Goal: Communication & Community: Answer question/provide support

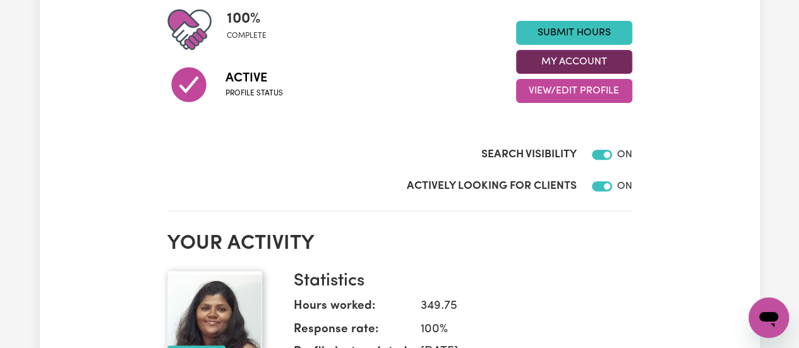
click at [589, 59] on button "My Account" at bounding box center [574, 62] width 116 height 24
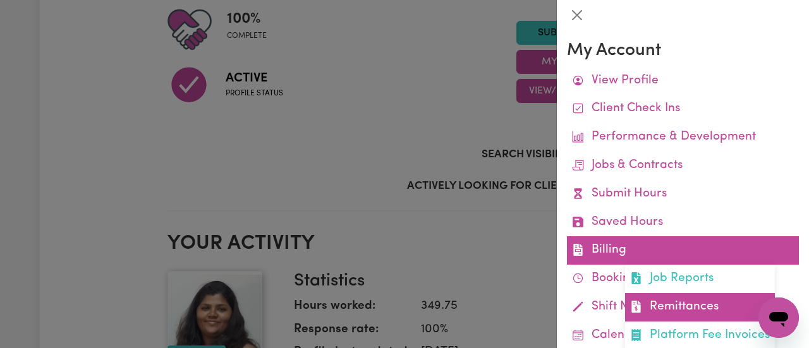
click at [665, 301] on link "Remittances" at bounding box center [700, 307] width 150 height 28
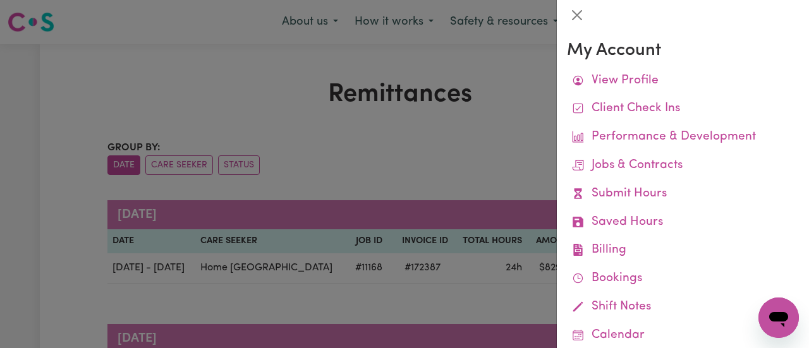
click at [489, 134] on div at bounding box center [404, 174] width 809 height 348
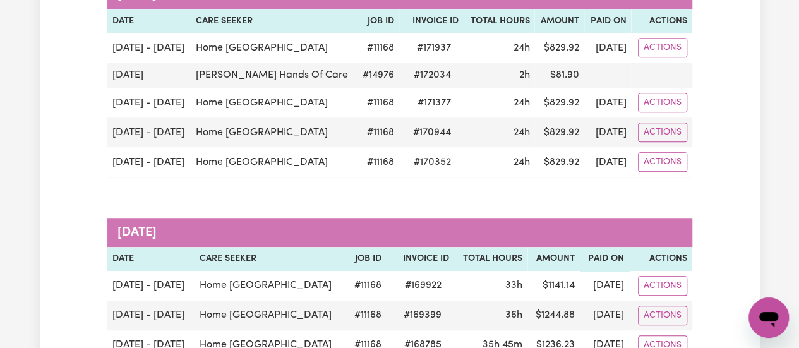
scroll to position [346, 0]
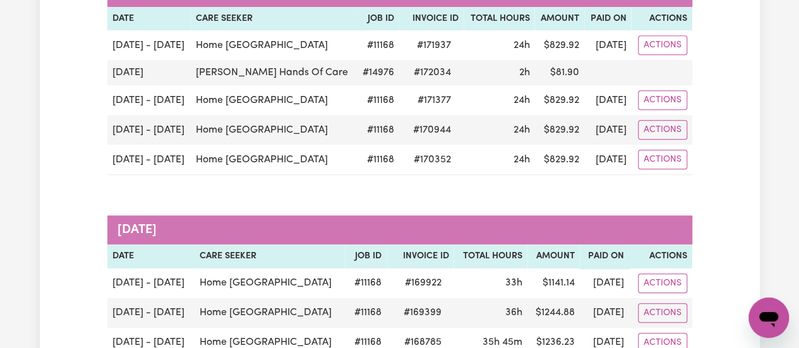
click at [771, 311] on icon "Open messaging window" at bounding box center [768, 317] width 23 height 23
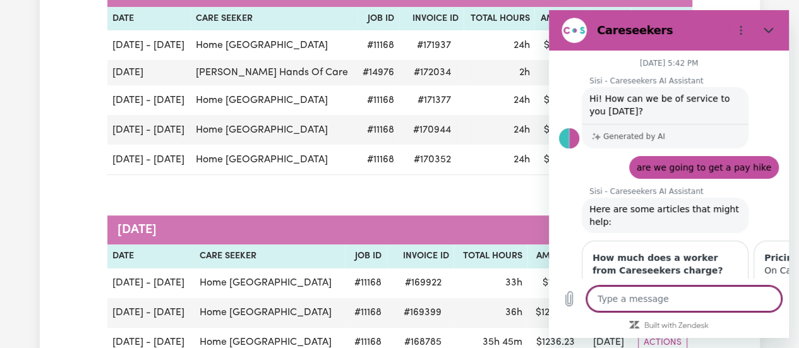
scroll to position [1670, 0]
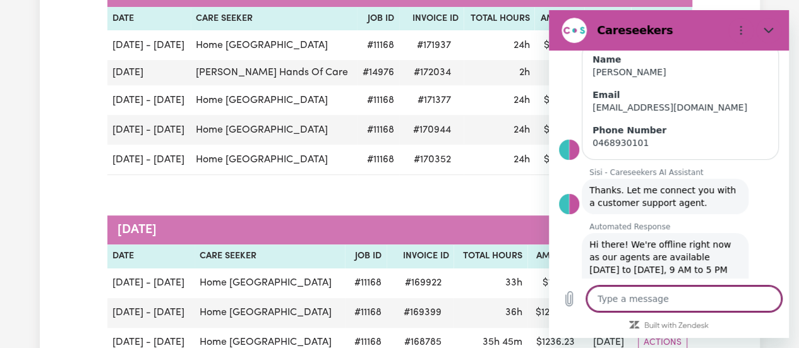
click at [634, 298] on textarea at bounding box center [684, 298] width 195 height 25
type textarea "I"
type textarea "x"
type textarea "I"
type textarea "x"
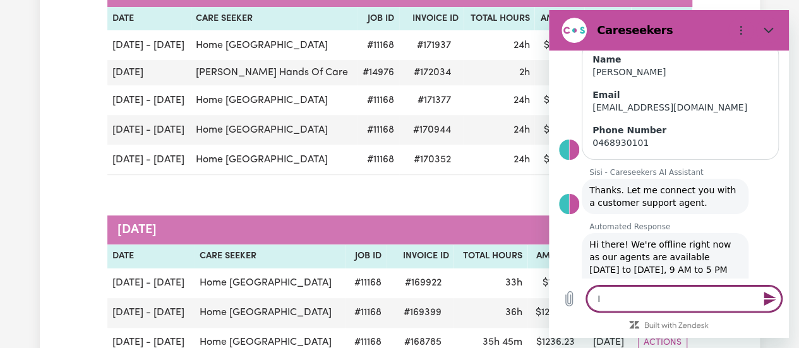
type textarea "I h"
type textarea "x"
type textarea "I ha"
type textarea "x"
type textarea "I hav"
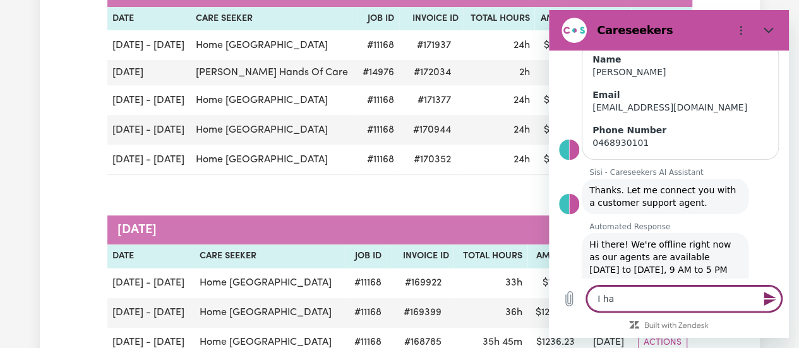
type textarea "x"
type textarea "I have"
type textarea "x"
type textarea "I haven"
type textarea "x"
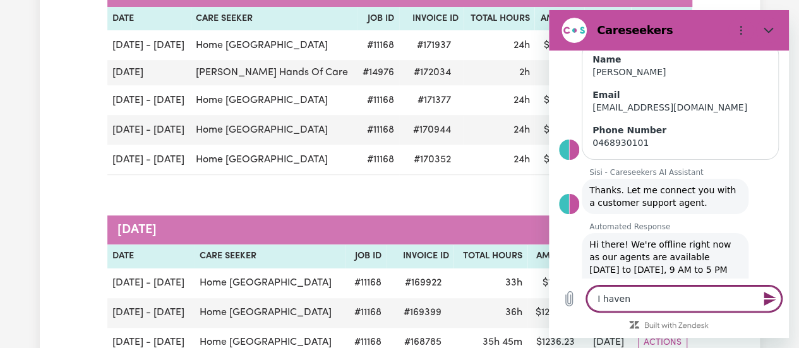
type textarea "I haven'"
type textarea "x"
type textarea "I haven't"
type textarea "x"
type textarea "I haven't"
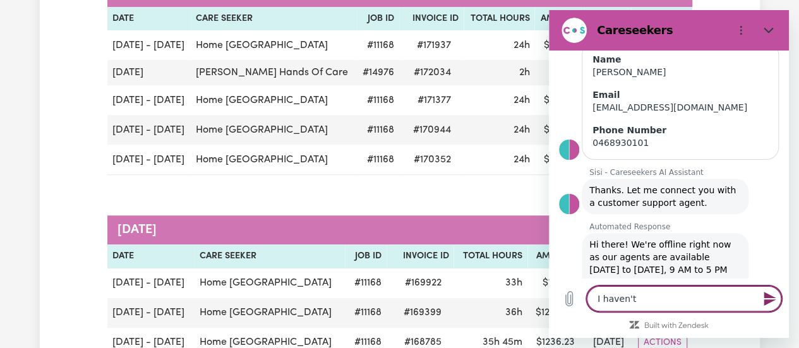
type textarea "x"
type textarea "I haven't r"
type textarea "x"
type textarea "I haven't re"
type textarea "x"
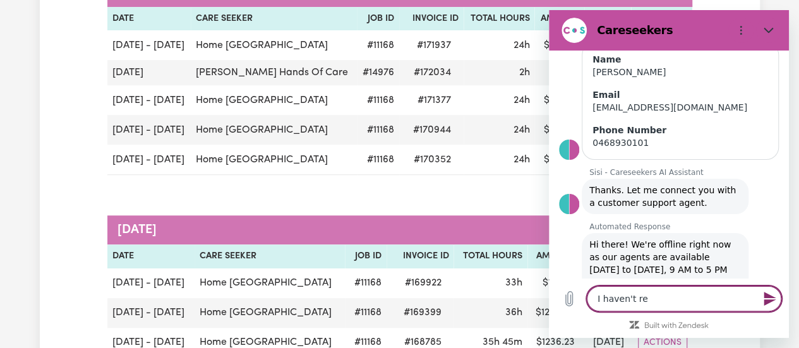
type textarea "I haven't rec"
type textarea "x"
type textarea "I haven't rece"
type textarea "x"
type textarea "I haven't recei"
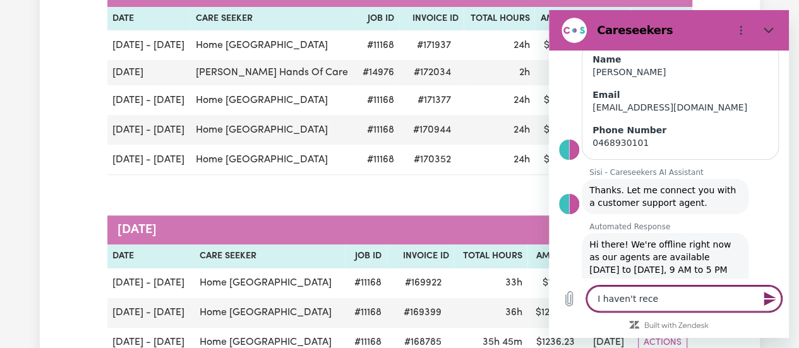
type textarea "x"
type textarea "I haven't receiv"
type textarea "x"
type textarea "I haven't receive"
type textarea "x"
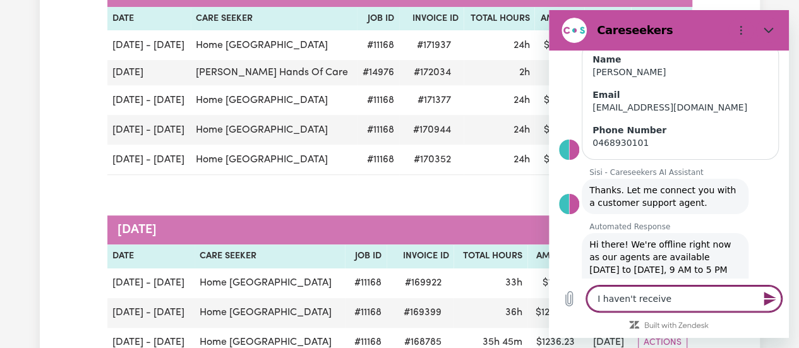
type textarea "I haven't received"
type textarea "x"
type textarea "I haven't received"
type textarea "x"
type textarea "I haven't received p"
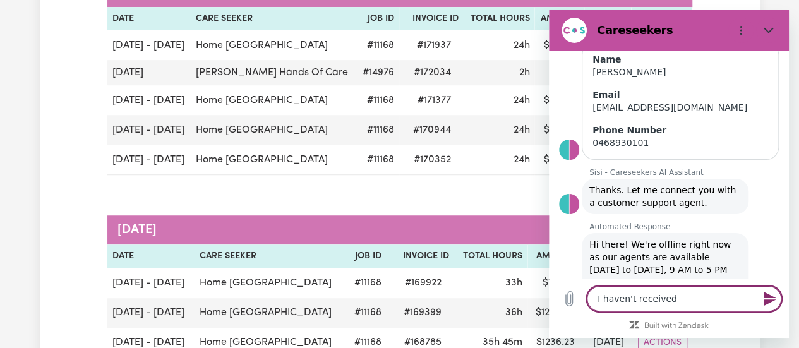
type textarea "x"
type textarea "I haven't received pa"
type textarea "x"
type textarea "I haven't received pay"
type textarea "x"
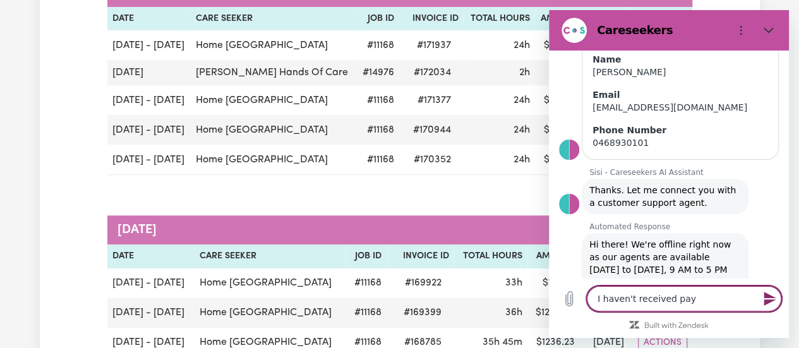
type textarea "I haven't received paym"
type textarea "x"
type textarea "I haven't received payme"
type textarea "x"
type textarea "I haven't received paymen"
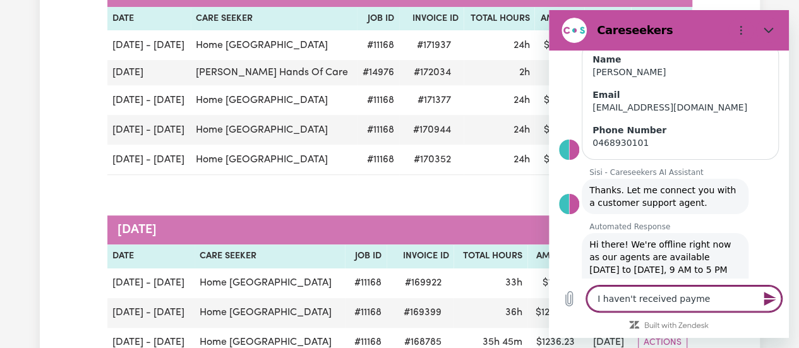
type textarea "x"
type textarea "I haven't received payment"
type textarea "x"
type textarea "I haven't received payment"
type textarea "x"
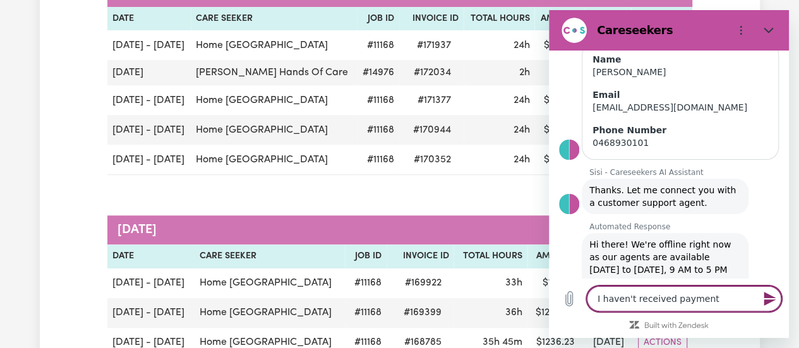
type textarea "I haven't received payment f"
type textarea "x"
type textarea "I haven't received payment fo"
type textarea "x"
type textarea "I haven't received payment for"
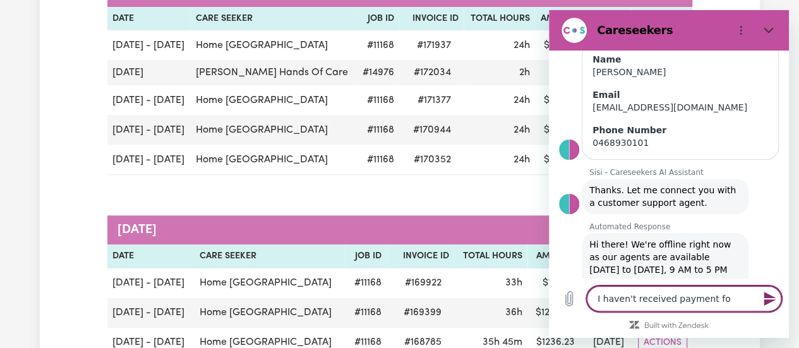
type textarea "x"
type textarea "I haven't received payment for"
type textarea "x"
type textarea "I haven't received payment for o"
type textarea "x"
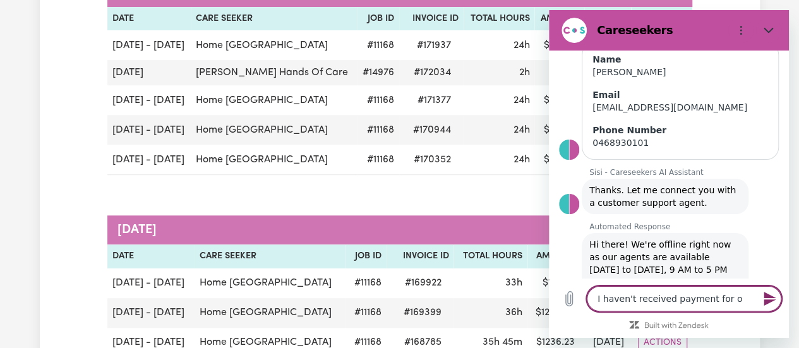
type textarea "I haven't received payment for"
type textarea "x"
type textarea "I haven't received payment for 1"
type textarea "x"
type textarea "I haven't received payment for 1"
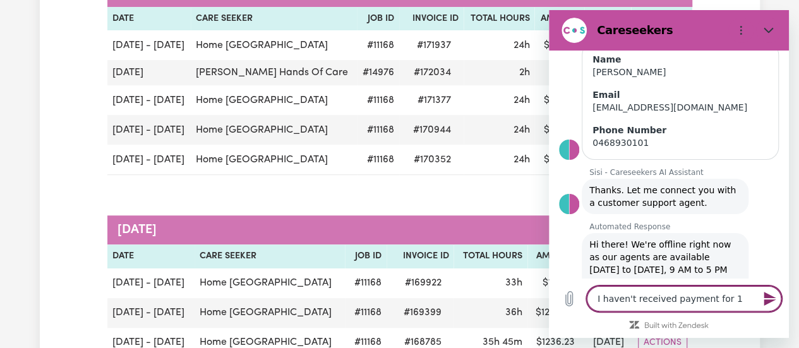
type textarea "x"
type textarea "I haven't received payment for 1 s"
type textarea "x"
type textarea "I haven't received payment for 1 sh"
type textarea "x"
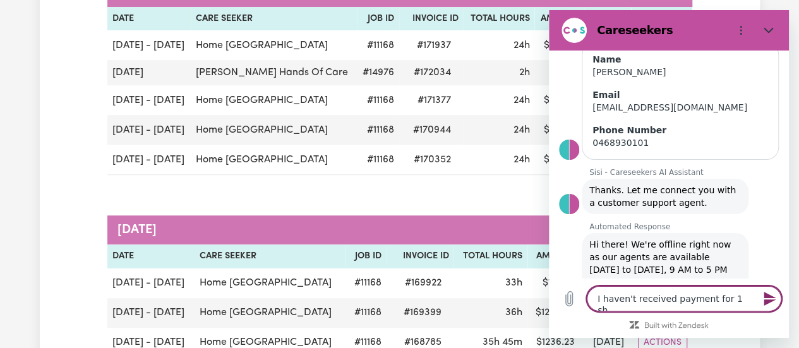
type textarea "I haven't received payment for 1 shi"
type textarea "x"
type textarea "I haven't received payment for 1 shif"
type textarea "x"
type textarea "I haven't received payment for 1 shift"
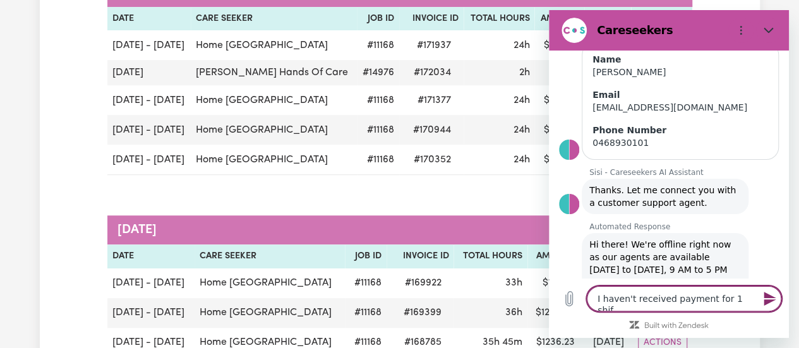
type textarea "x"
type textarea "I haven't received payment for 1 shift"
type textarea "x"
type textarea "I haven't received payment for 1 shift w"
type textarea "x"
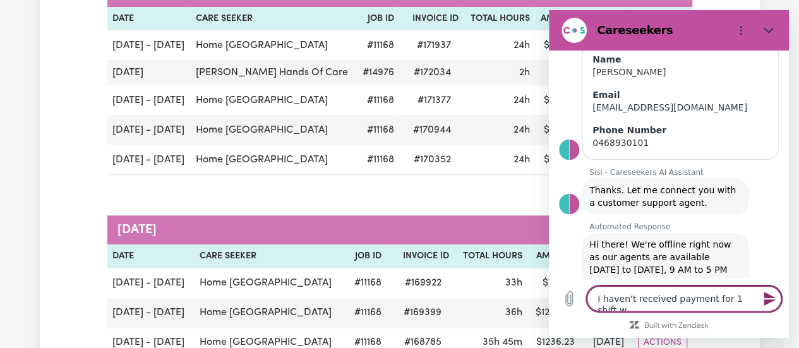
type textarea "I haven't received payment for 1 shift wo"
type textarea "x"
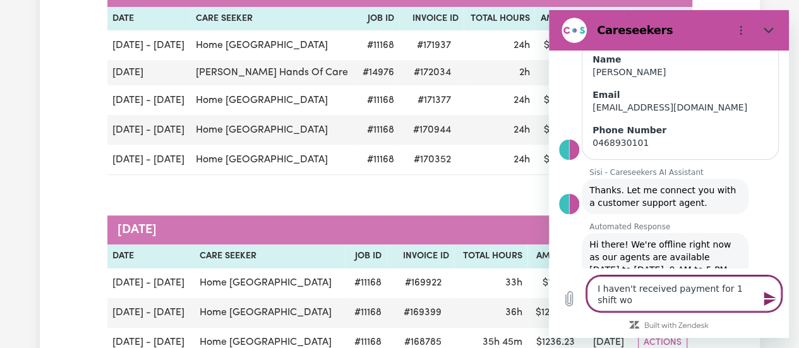
type textarea "I haven't received payment for 1 shift wor"
type textarea "x"
type textarea "I haven't received payment for 1 shift work"
type textarea "x"
type textarea "I haven't received payment for 1 shift worke"
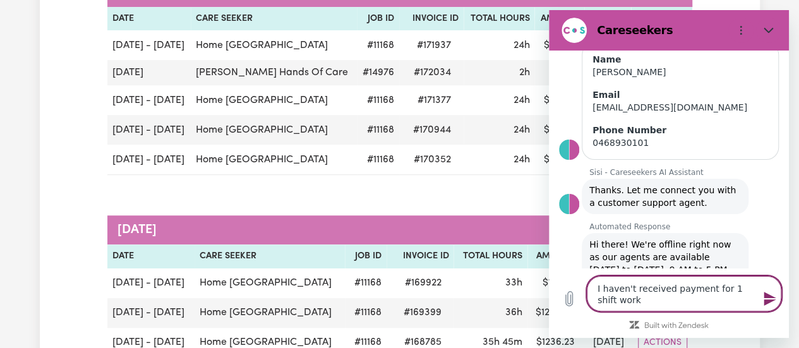
type textarea "x"
type textarea "I haven't received payment for 1 shift worked"
type textarea "x"
type textarea "I haven't received payment for 1 shift worked"
type textarea "x"
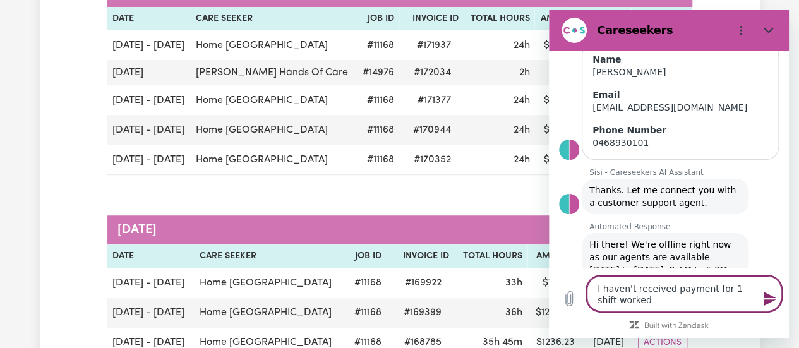
type textarea "I haven't received payment for 1 shift worked o"
type textarea "x"
type textarea "I haven't received payment for 1 shift worked on"
type textarea "x"
type textarea "I haven't received payment for 1 shift worked on"
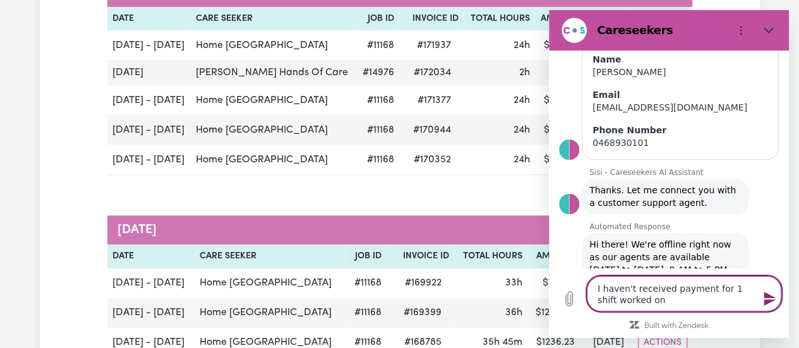
type textarea "x"
type textarea "I haven't received payment for 1 shift worked on 2"
type textarea "x"
type textarea "I haven't received payment for 1 shift worked on 27"
type textarea "x"
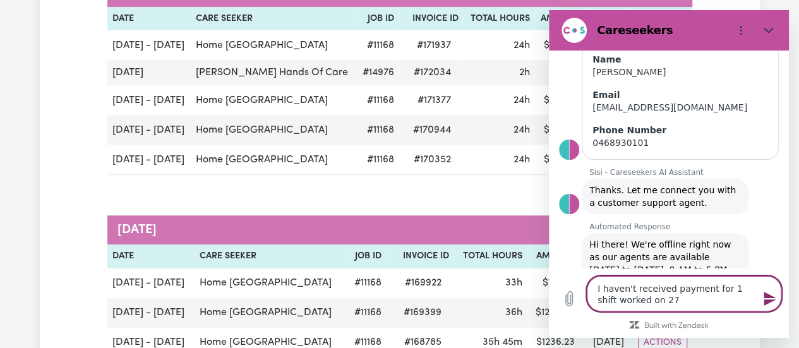
type textarea "I haven't received payment for 1 shift worked on 27"
type textarea "x"
type textarea "I haven't received payment for 1 shift worked on 27 A"
type textarea "x"
type textarea "I haven't received payment for 1 shift worked on 27 Au"
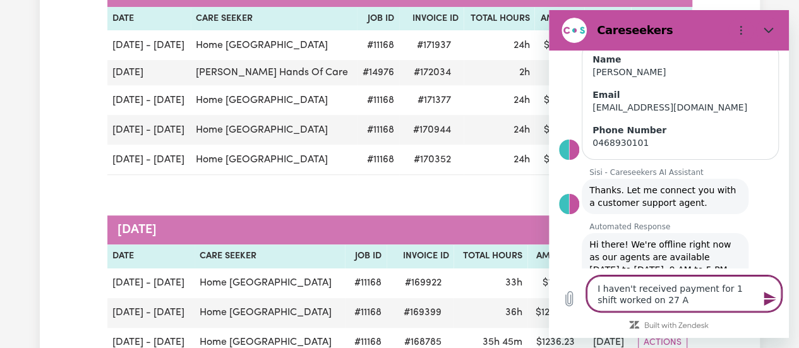
type textarea "x"
type textarea "I haven't received payment for 1 shift worked on [DATE]"
type textarea "x"
type textarea "I haven't received payment for 1 shift worked on 27 Augu"
type textarea "x"
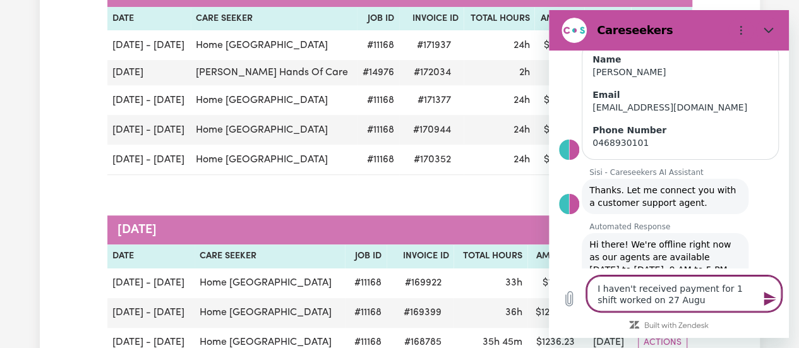
type textarea "I haven't received payment for 1 shift worked on 27 Augus"
type textarea "x"
type textarea "I haven't received payment for 1 shift worked on [DATE]"
type textarea "x"
type textarea "I haven't received payment for 1 shift worked on [DATE]"
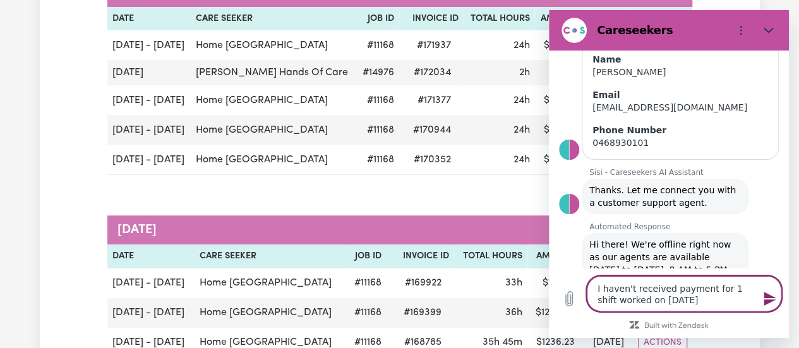
type textarea "x"
type textarea "I haven't received payment for 1 shift worked on [DATE] 2"
type textarea "x"
type textarea "I haven't received payment for 1 shift worked on [DATE]"
type textarea "x"
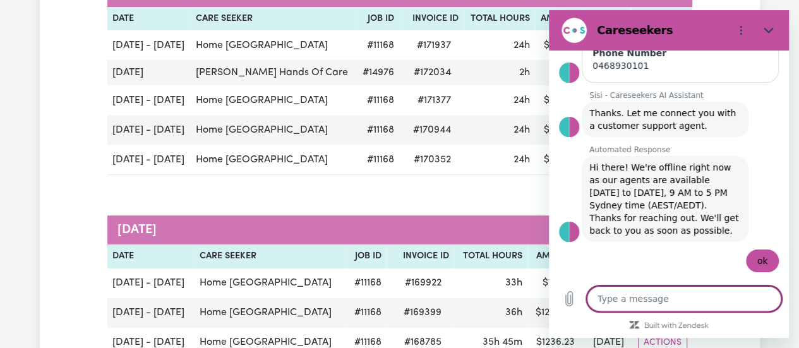
scroll to position [1749, 0]
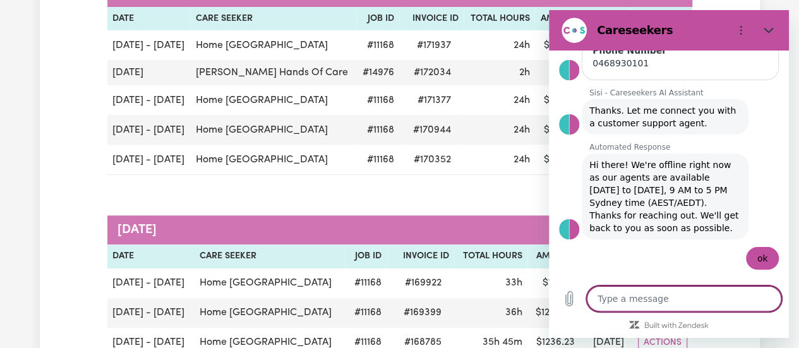
type textarea "x"
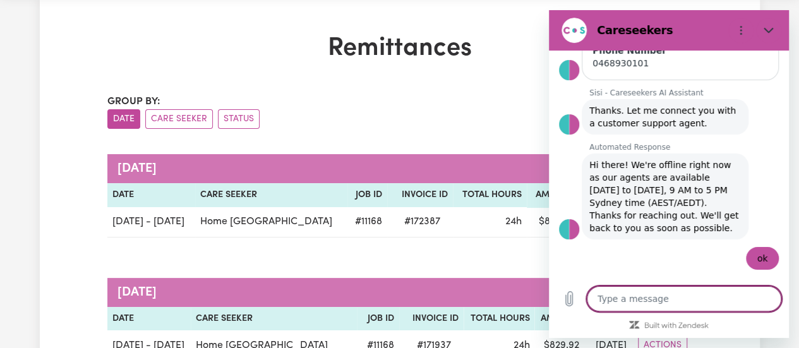
scroll to position [53, 0]
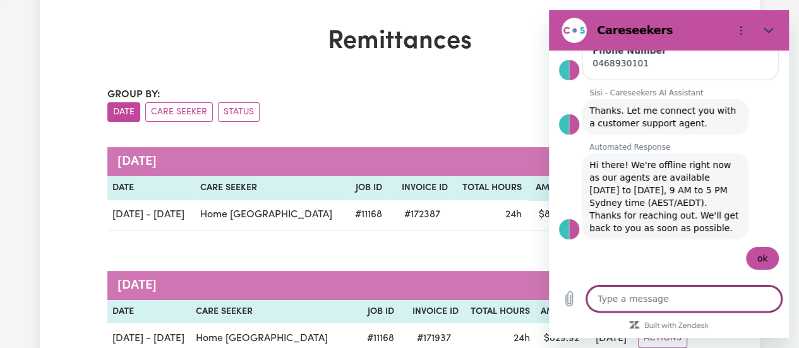
click at [672, 296] on textarea at bounding box center [684, 298] width 195 height 25
type textarea "h"
type textarea "x"
type textarea "hi"
type textarea "x"
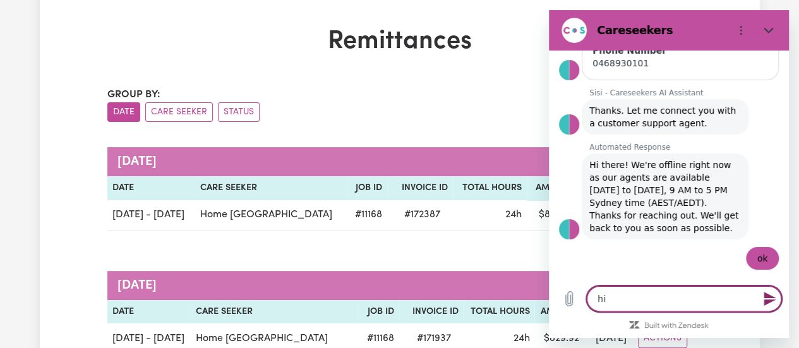
type textarea "hi"
type textarea "x"
type textarea "hi"
type textarea "x"
type textarea "h"
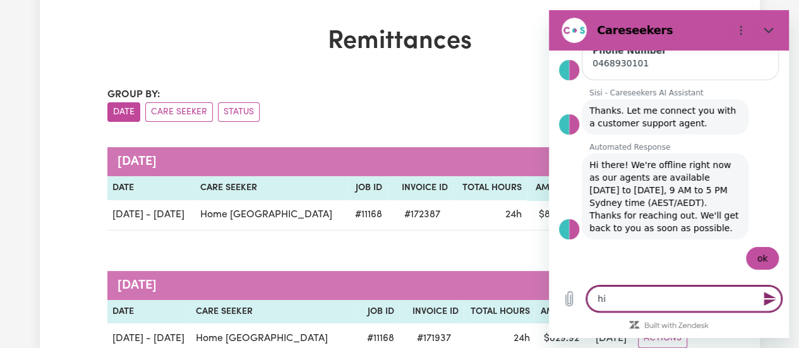
type textarea "x"
type textarea "G"
type textarea "x"
type textarea "Go"
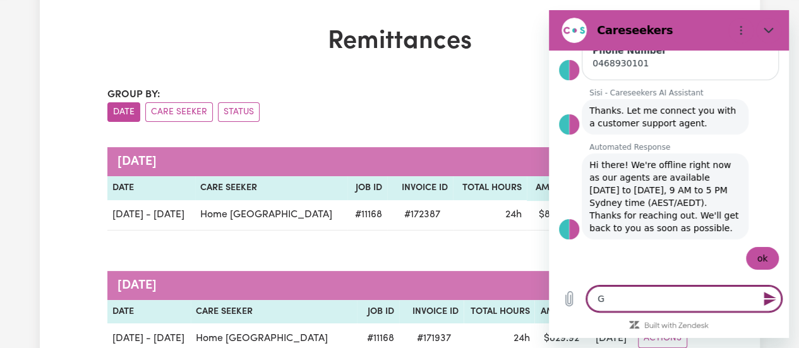
type textarea "x"
type textarea "Goo"
type textarea "x"
type textarea "Good"
type textarea "x"
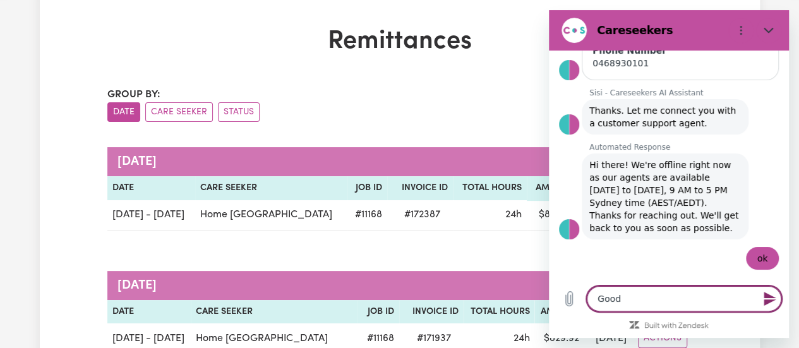
type textarea "Good"
type textarea "x"
type textarea "Good m"
type textarea "x"
type textarea "Good mo"
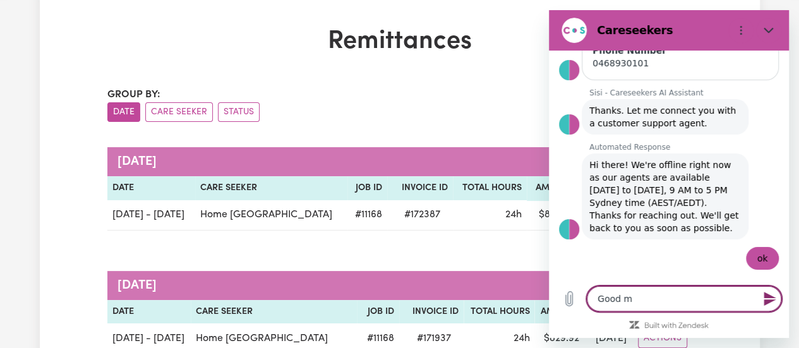
type textarea "x"
type textarea "Good mor"
type textarea "x"
type textarea "Good morn"
type textarea "x"
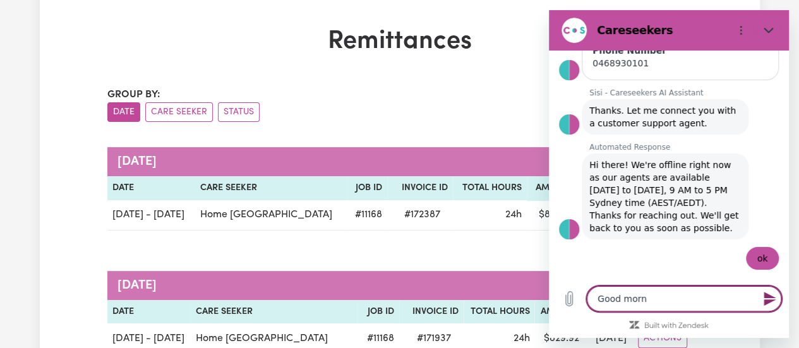
type textarea "Good morni"
type textarea "x"
type textarea "Good mornin"
type textarea "x"
type textarea "Good morning"
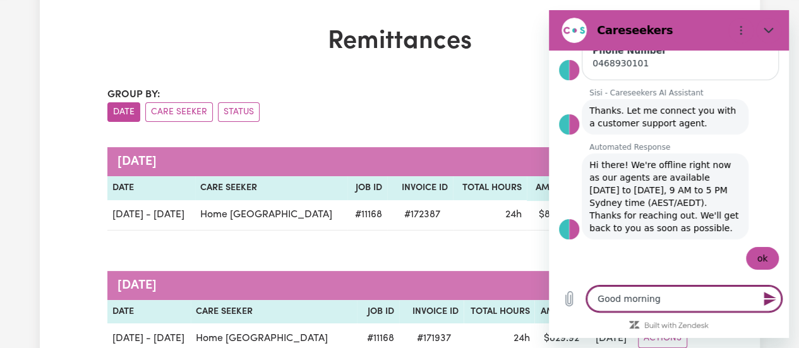
type textarea "x"
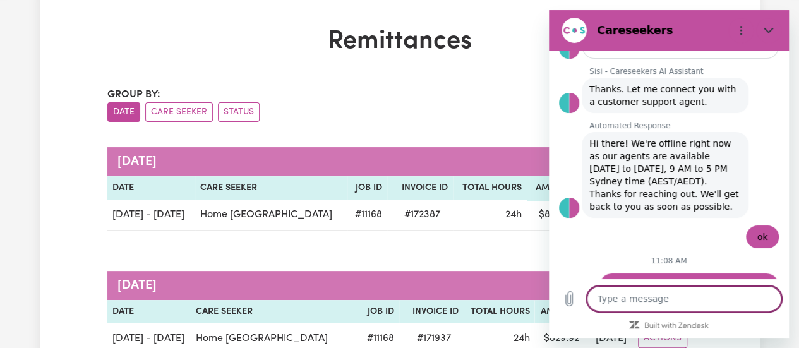
scroll to position [1773, 0]
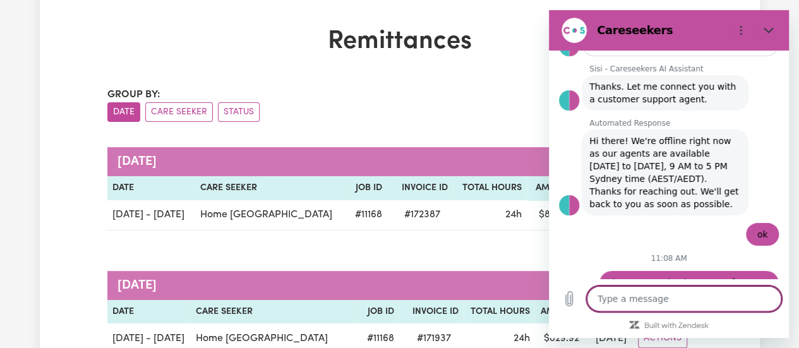
click at [622, 303] on textarea at bounding box center [684, 298] width 195 height 25
type textarea "8"
type textarea "x"
type textarea "81"
type textarea "x"
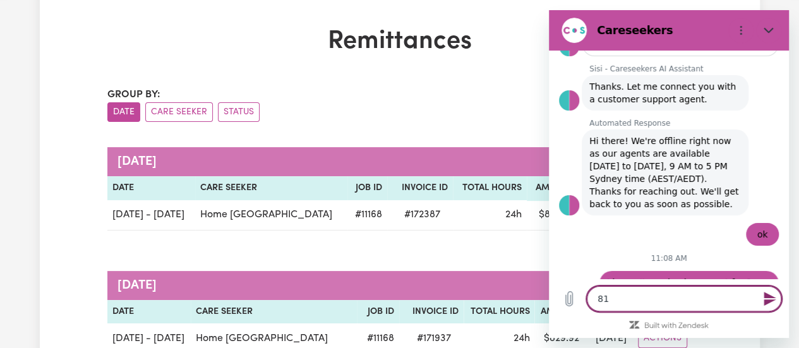
type textarea "81."
type textarea "x"
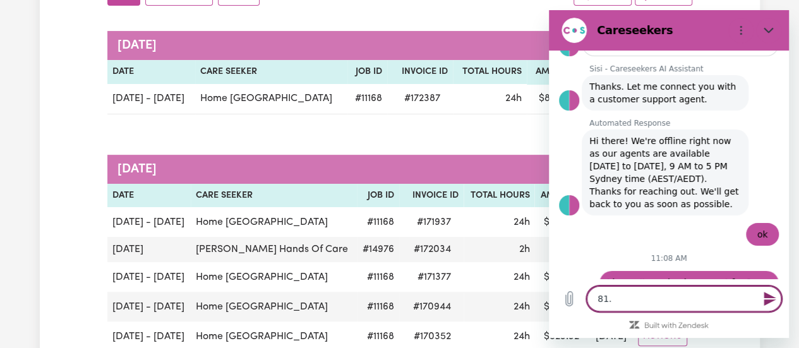
scroll to position [176, 0]
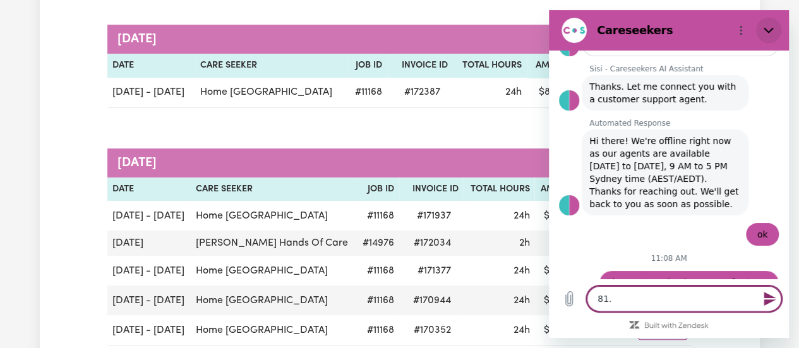
type textarea "81."
click at [768, 28] on icon "Close" at bounding box center [769, 30] width 10 height 10
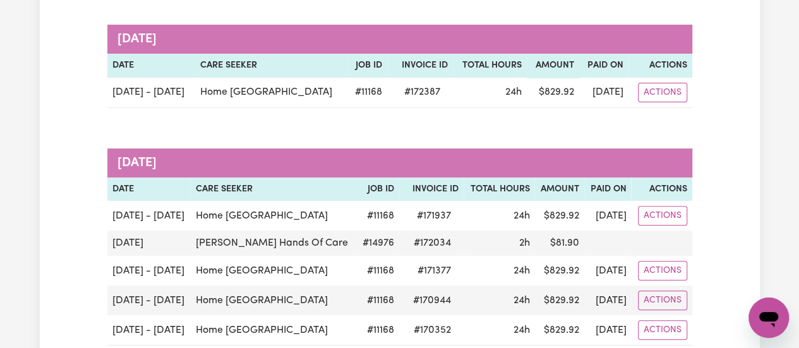
click at [769, 325] on icon "Open messaging window" at bounding box center [768, 317] width 23 height 23
type textarea "x"
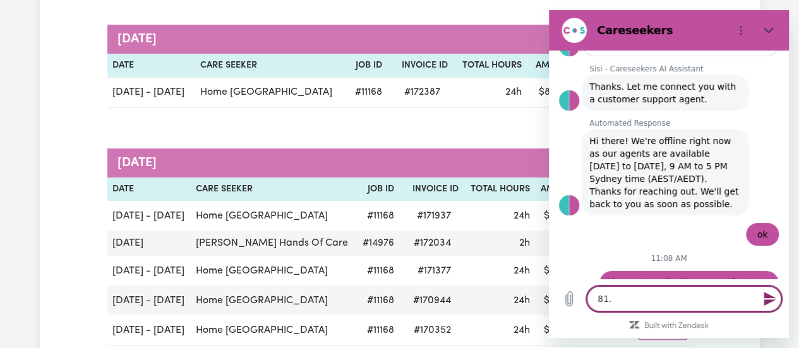
type textarea "81.9"
type textarea "x"
type textarea "81.90"
type textarea "x"
type textarea "81.90"
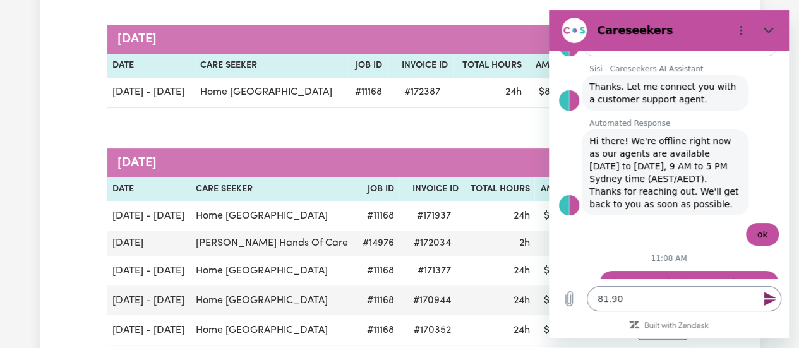
click at [769, 296] on icon "Send message" at bounding box center [770, 299] width 12 height 14
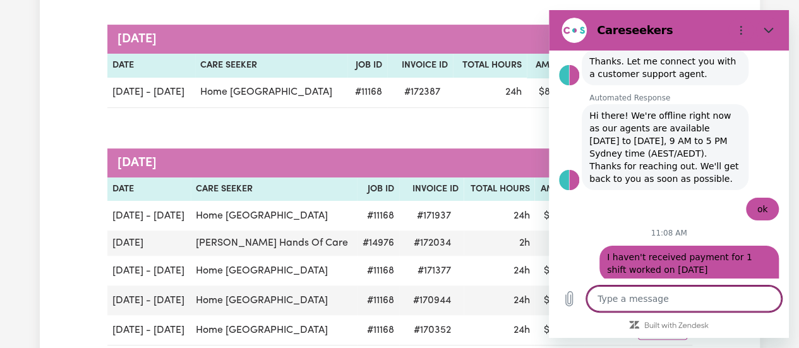
scroll to position [1797, 0]
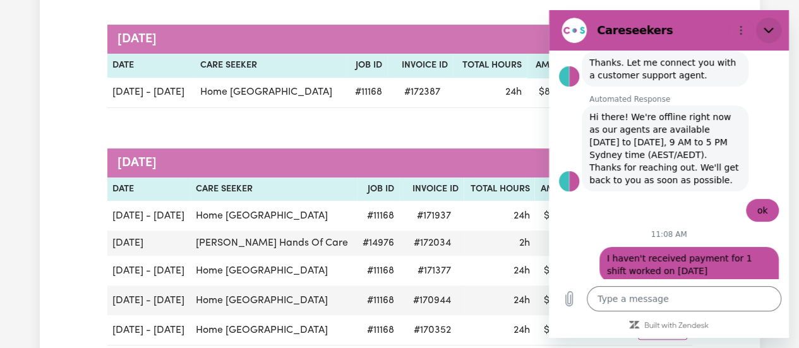
click at [772, 35] on icon "Close" at bounding box center [769, 30] width 10 height 10
type textarea "x"
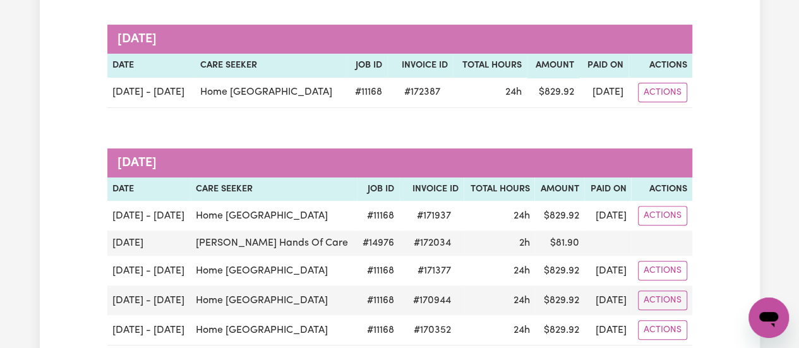
scroll to position [0, 0]
